Goal: Task Accomplishment & Management: Complete application form

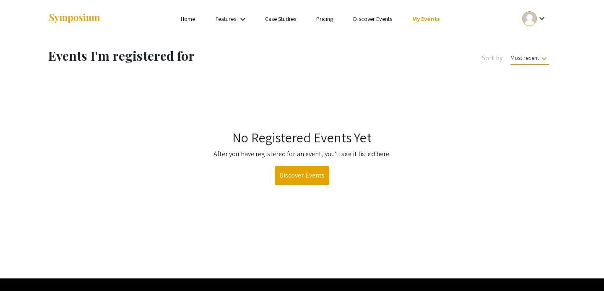
click at [532, 16] on div at bounding box center [529, 18] width 15 height 15
click at [521, 57] on button "My Submissions" at bounding box center [539, 62] width 52 height 20
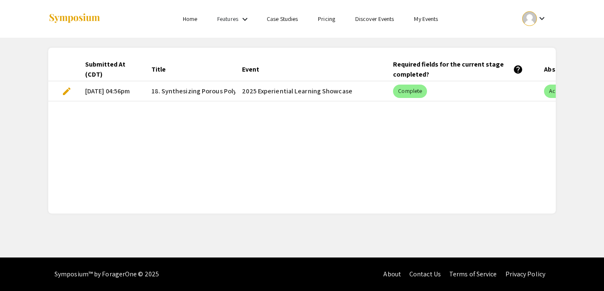
click at [62, 90] on span "edit" at bounding box center [67, 91] width 10 height 10
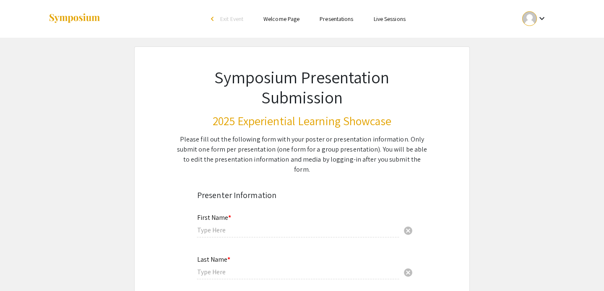
type input "Summer"
type input "[PERSON_NAME]"
type input "[EMAIL_ADDRESS][DOMAIN_NAME]"
radio input "true"
type input "Chemistry"
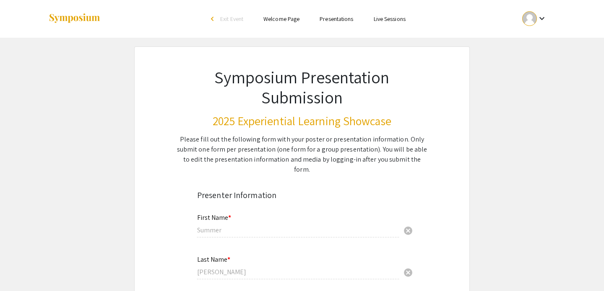
radio input "true"
type input "[PERSON_NAME]"
radio input "true"
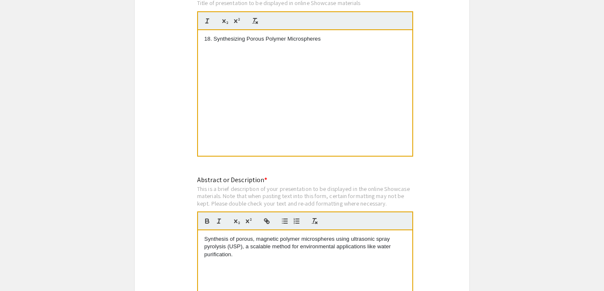
select select "custom"
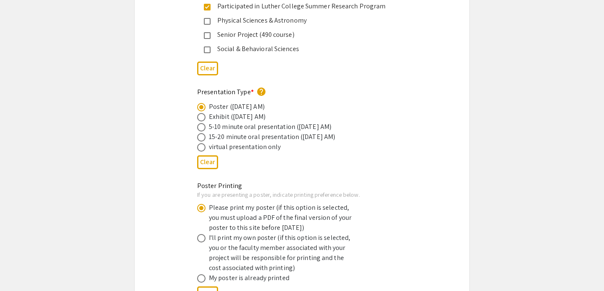
type input "0"
select select "custom"
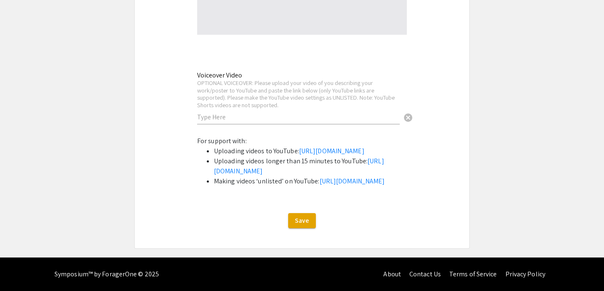
type input "1"
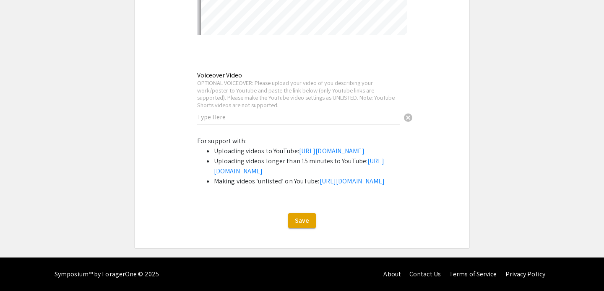
select select "auto"
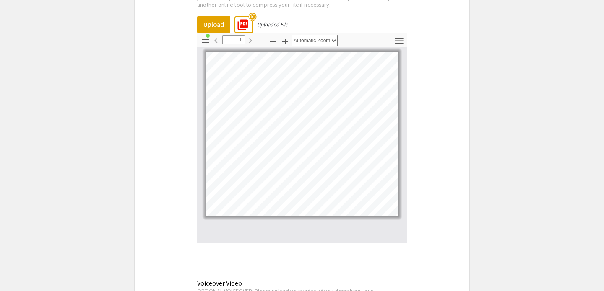
scroll to position [2026, 0]
click at [251, 12] on mat-icon "highlight_off" at bounding box center [252, 16] width 8 height 8
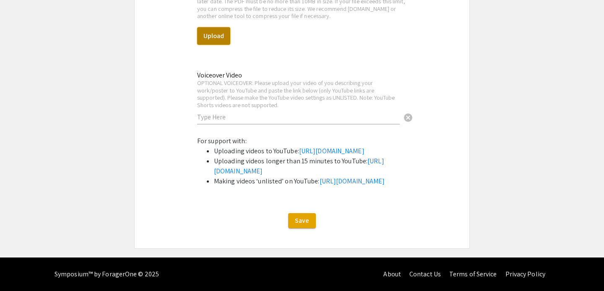
click at [220, 27] on button "Upload" at bounding box center [213, 36] width 33 height 18
select select "custom"
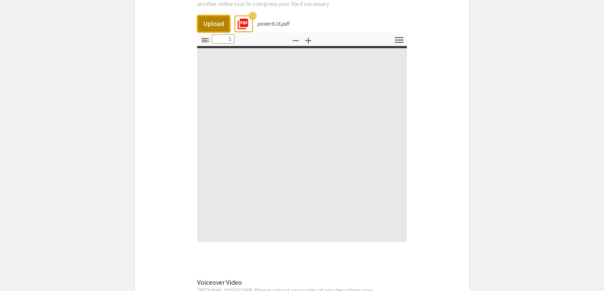
type input "0"
select select "custom"
type input "1"
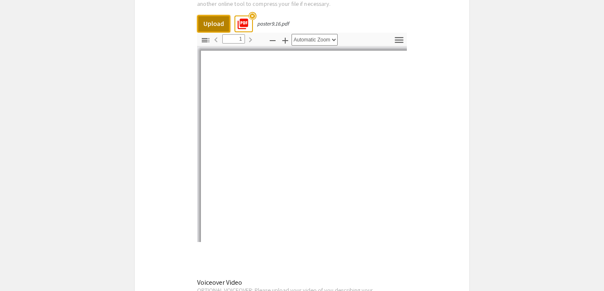
select select "auto"
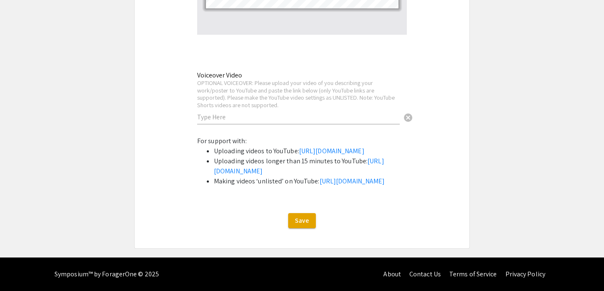
scroll to position [2277, 0]
click at [311, 219] on button "Save" at bounding box center [302, 220] width 28 height 15
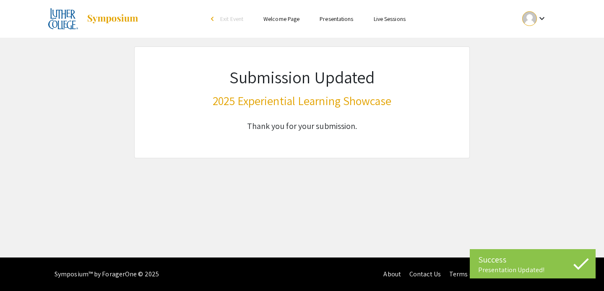
scroll to position [0, 0]
